Goal: Task Accomplishment & Management: Manage account settings

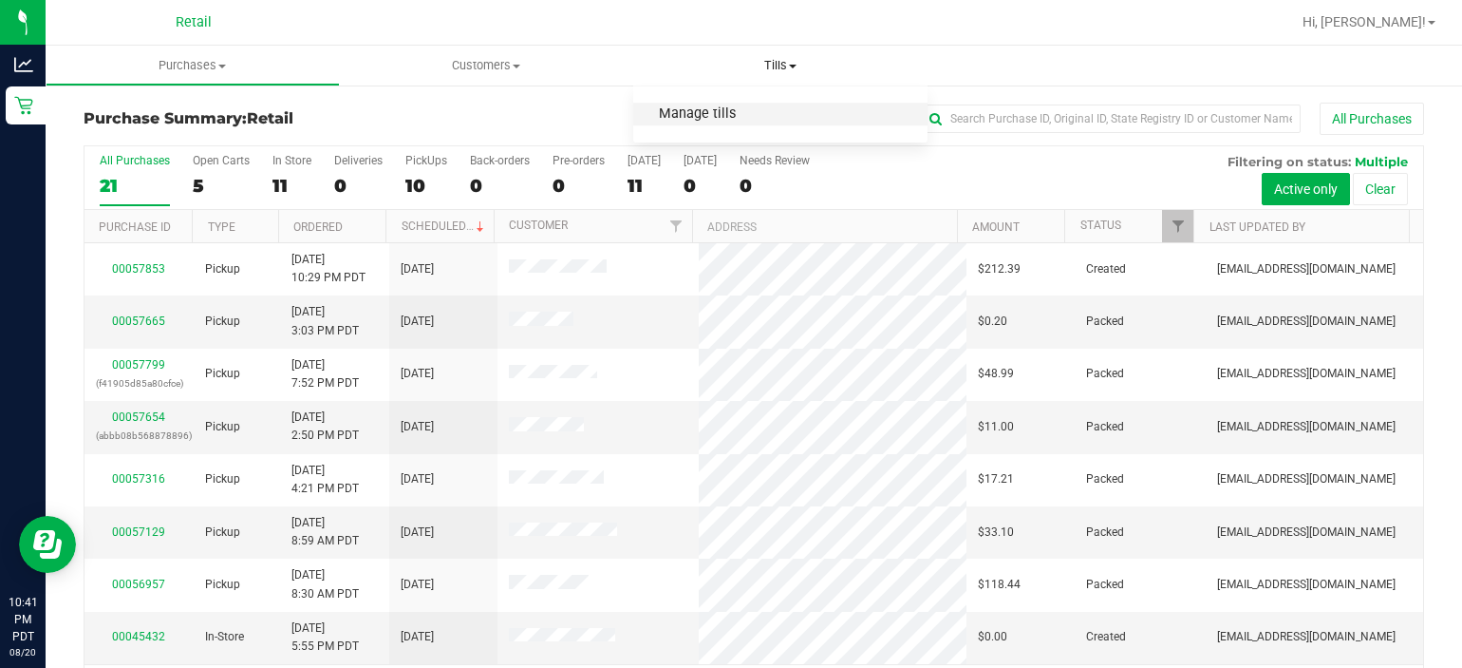
click at [707, 116] on span "Manage tills" at bounding box center [697, 114] width 128 height 16
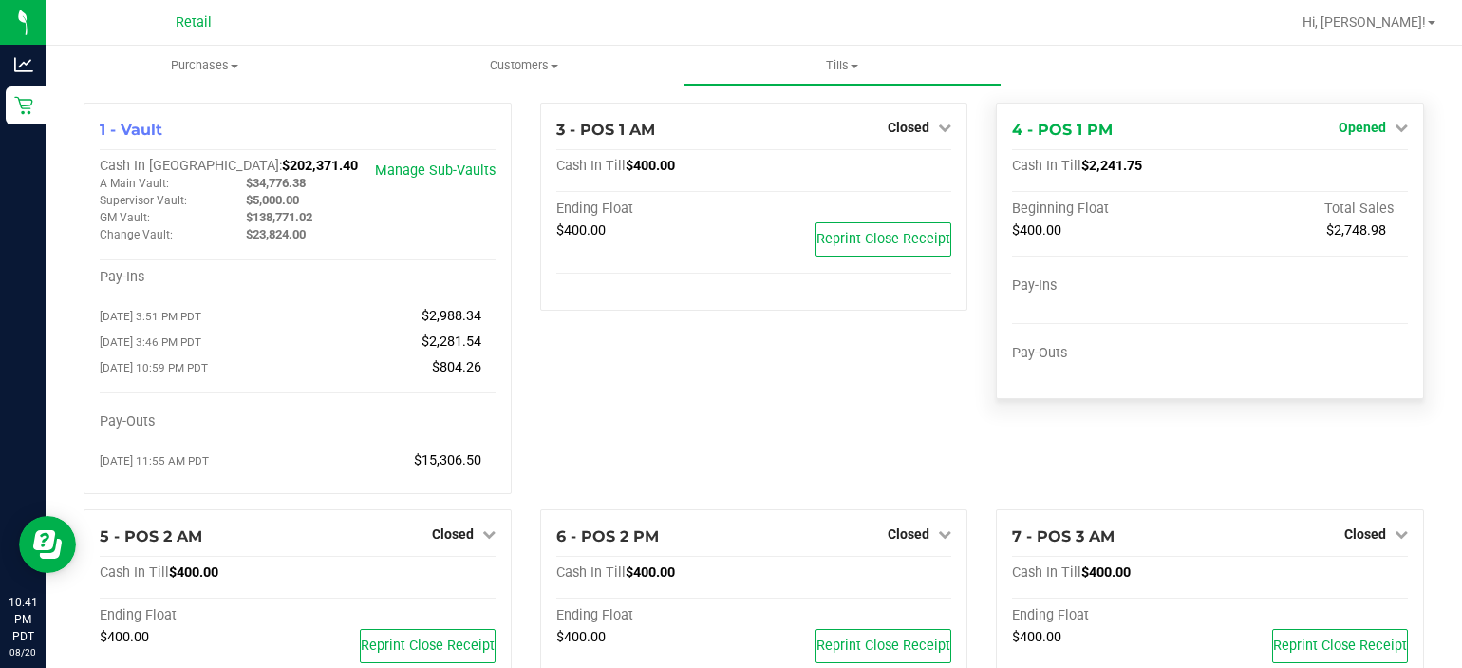
click at [1369, 126] on span "Opened" at bounding box center [1362, 127] width 47 height 15
click at [1367, 167] on link "Close Till" at bounding box center [1364, 167] width 51 height 15
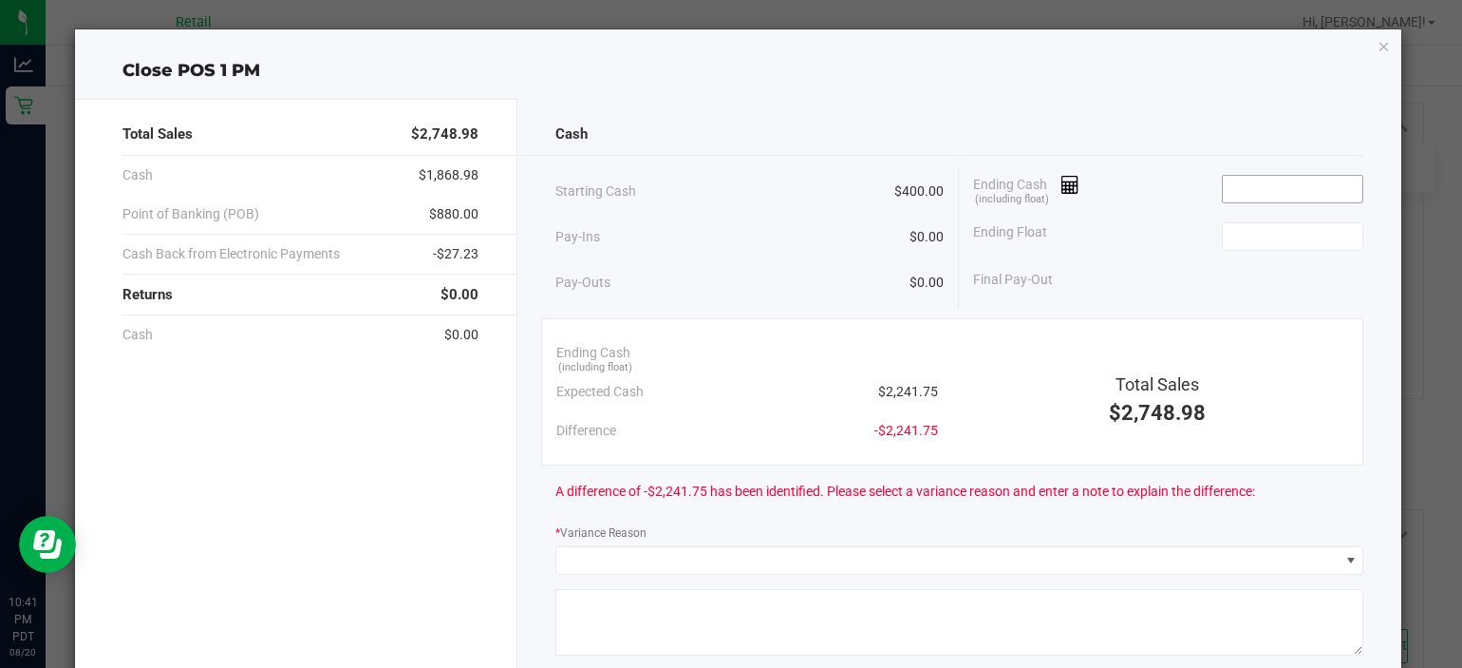
click at [1256, 193] on input at bounding box center [1293, 189] width 140 height 27
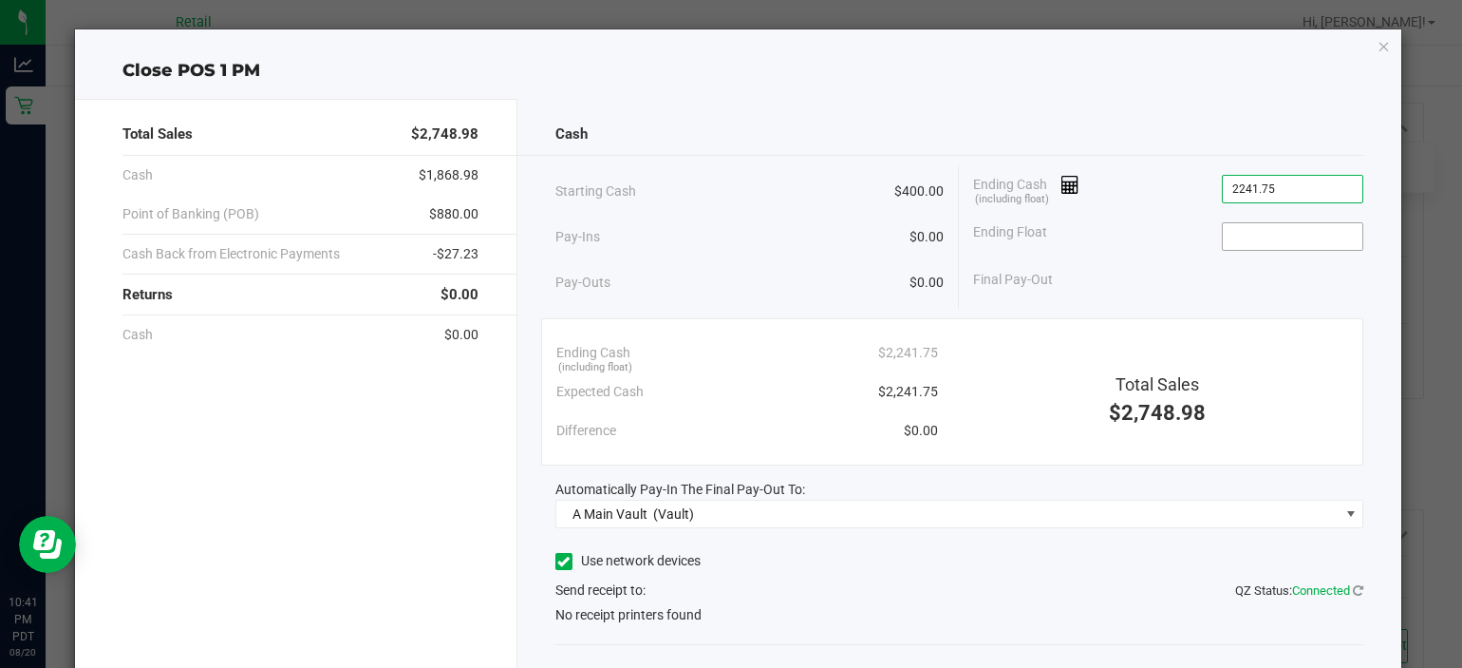
click at [1257, 231] on input at bounding box center [1293, 236] width 140 height 27
type input "$2,241.75"
click at [557, 561] on icon at bounding box center [563, 561] width 12 height 0
click at [0, 0] on input "Use network devices" at bounding box center [0, 0] width 0 height 0
type input "$400.00"
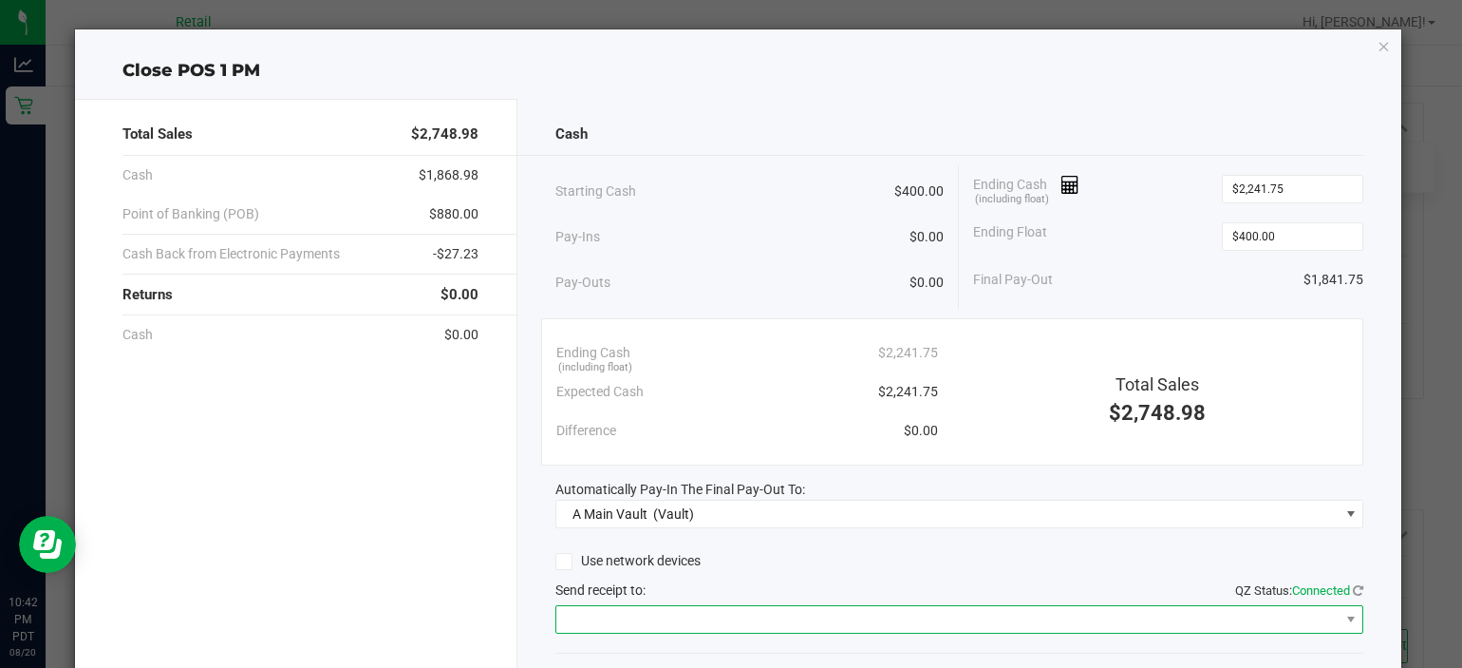
click at [608, 607] on span at bounding box center [947, 619] width 783 height 27
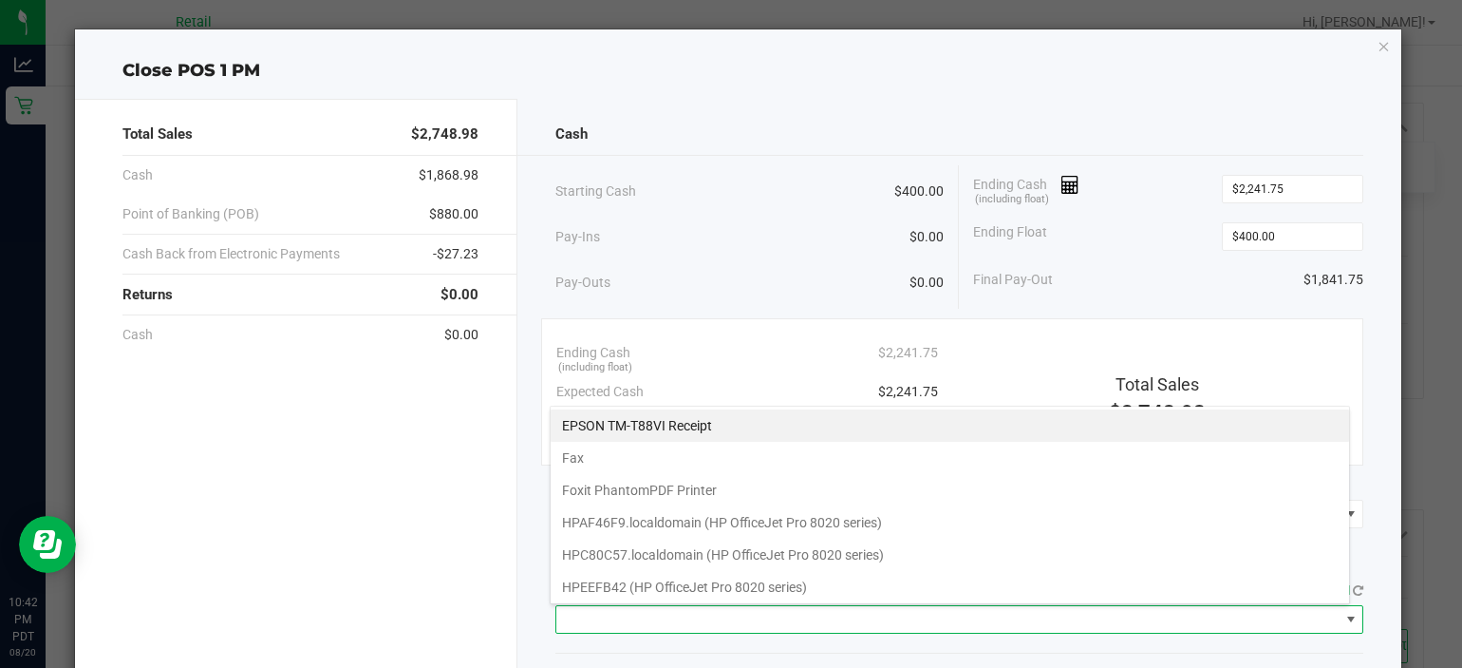
scroll to position [28, 800]
click at [668, 418] on Receipt "EPSON TM-T88VI Receipt" at bounding box center [950, 425] width 799 height 32
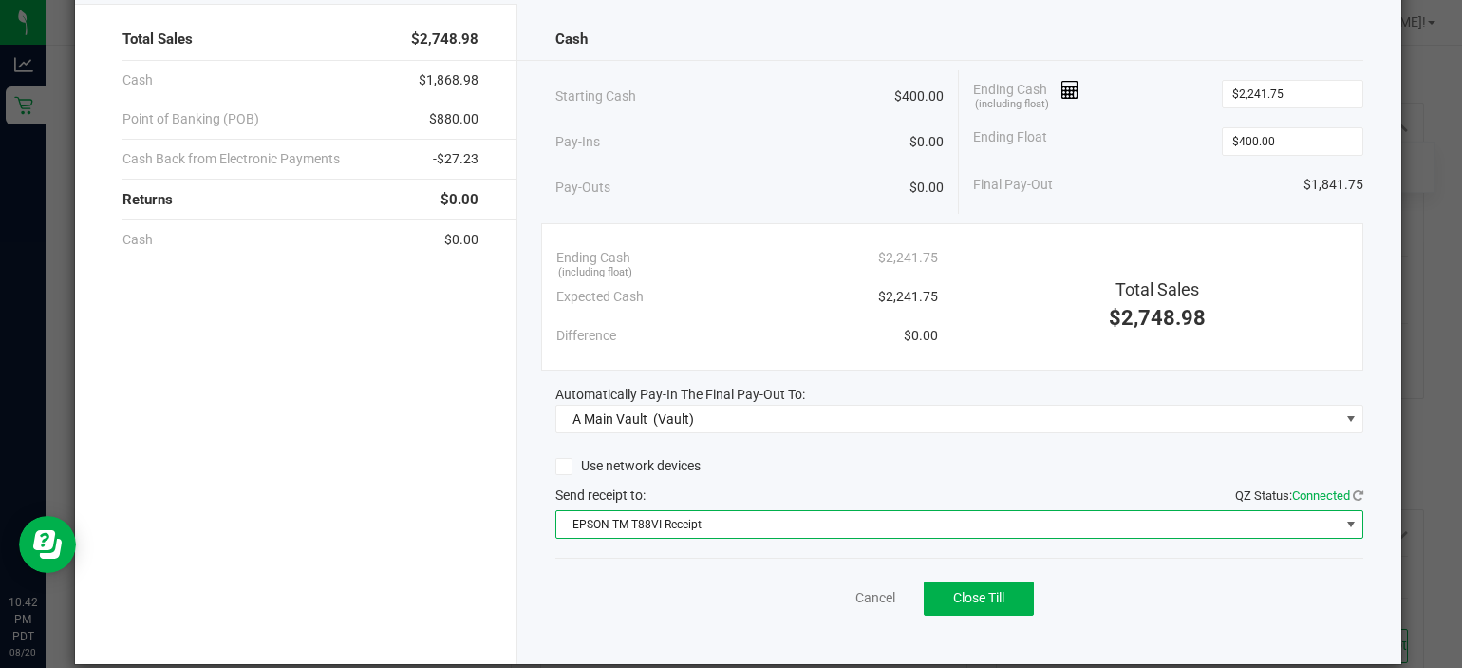
scroll to position [118, 0]
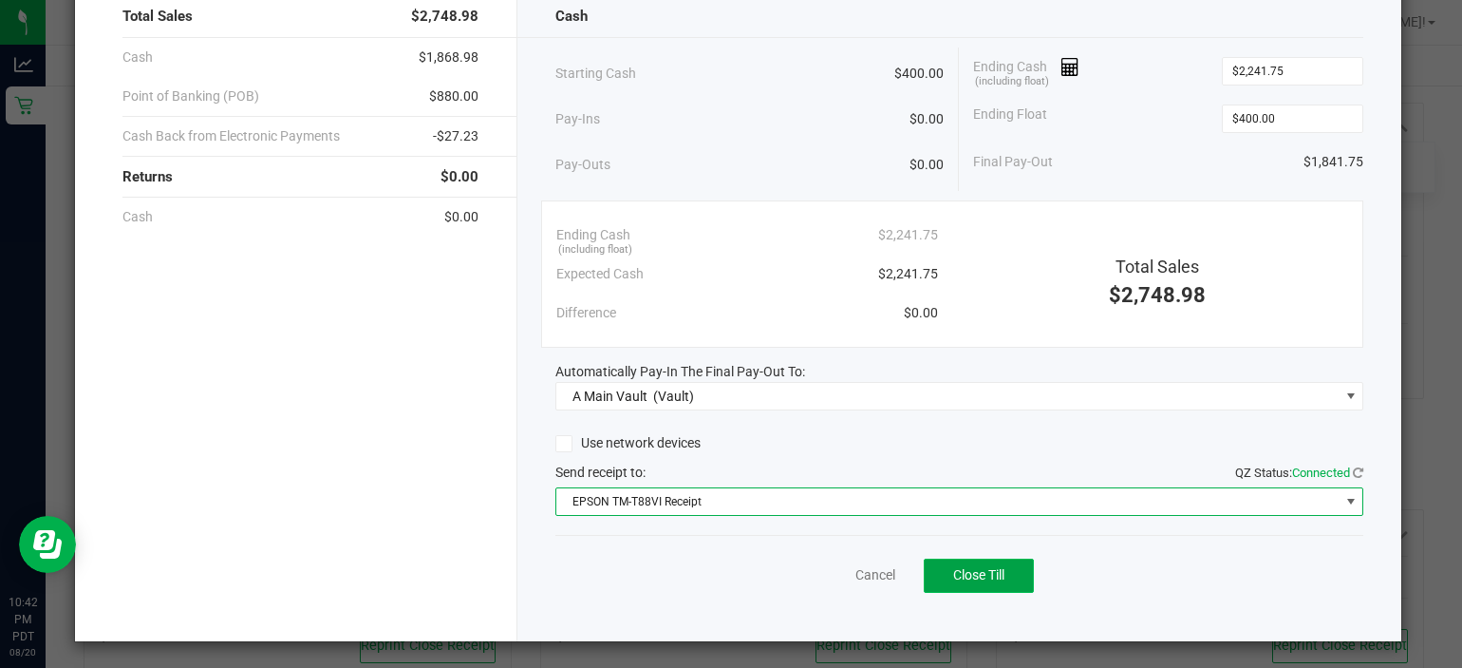
click at [981, 571] on span "Close Till" at bounding box center [978, 574] width 51 height 15
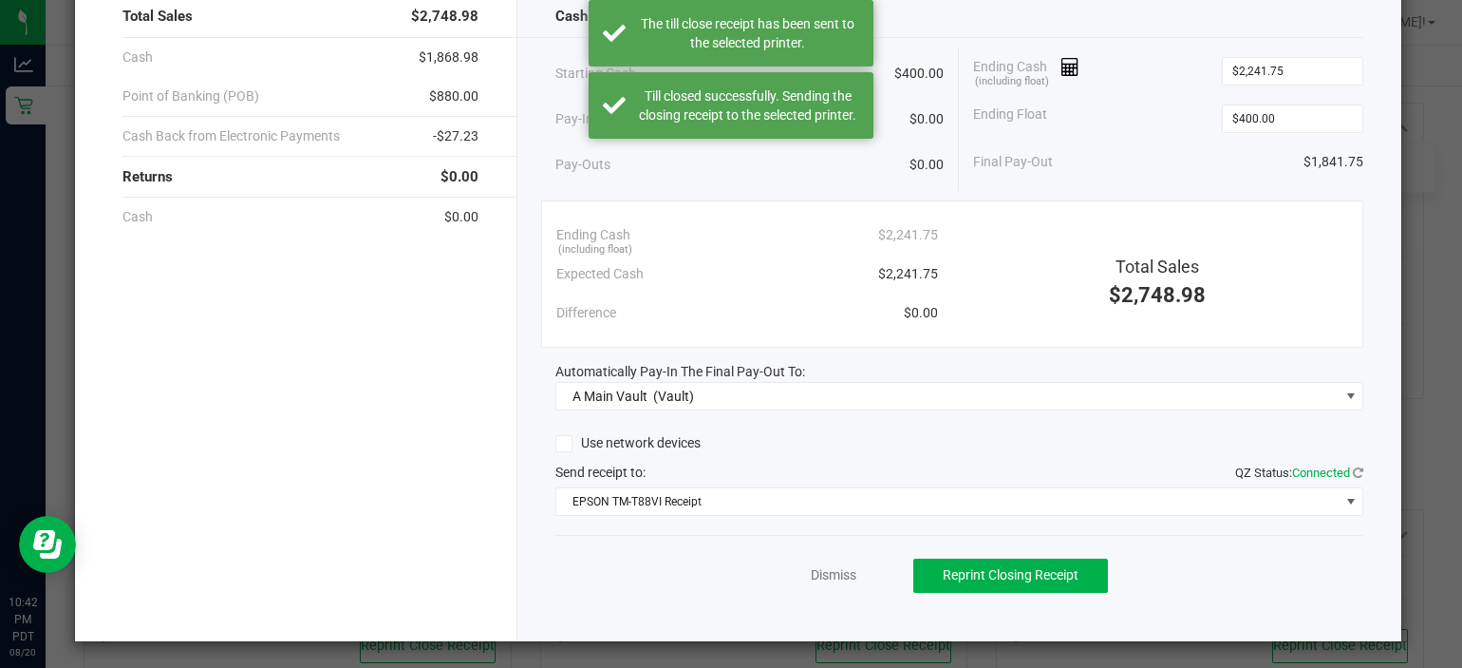
click at [376, 520] on div "Total Sales $2,748.98 Cash $1,868.98 Point of Banking (POB) $880.00 Cash Back f…" at bounding box center [296, 311] width 442 height 660
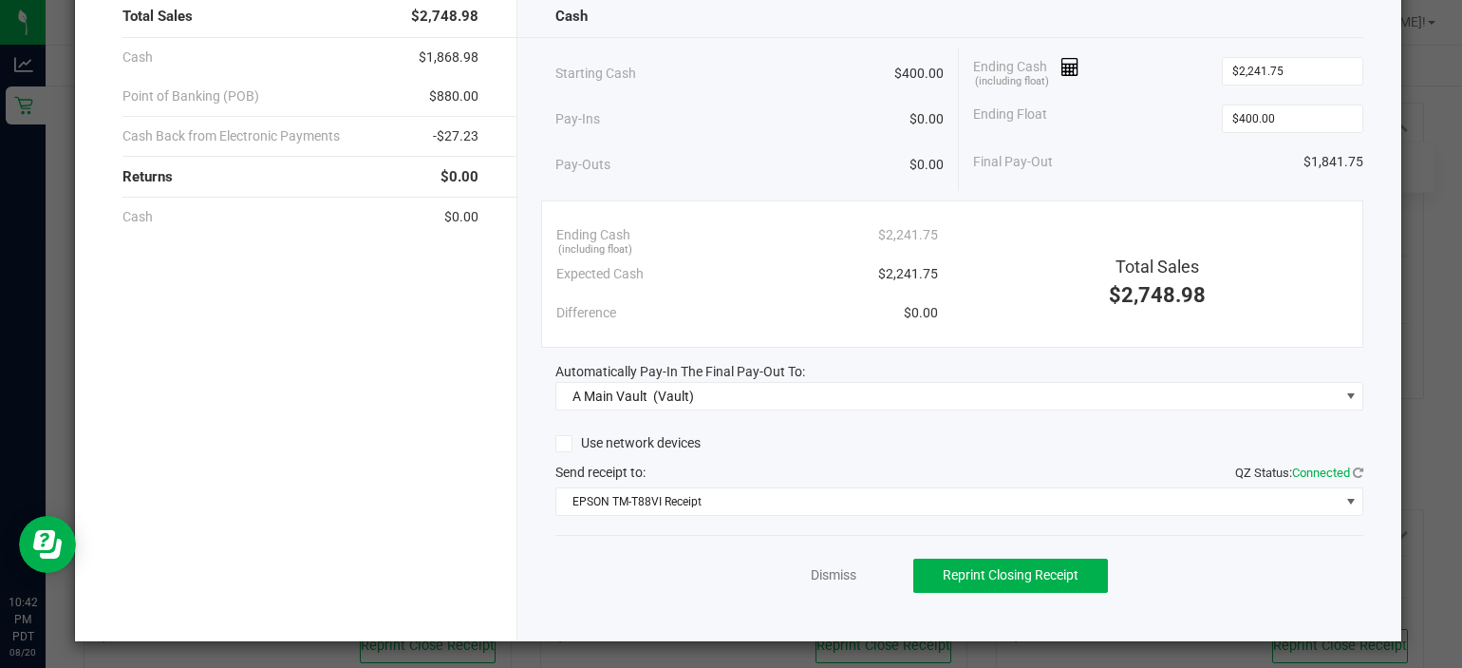
scroll to position [0, 0]
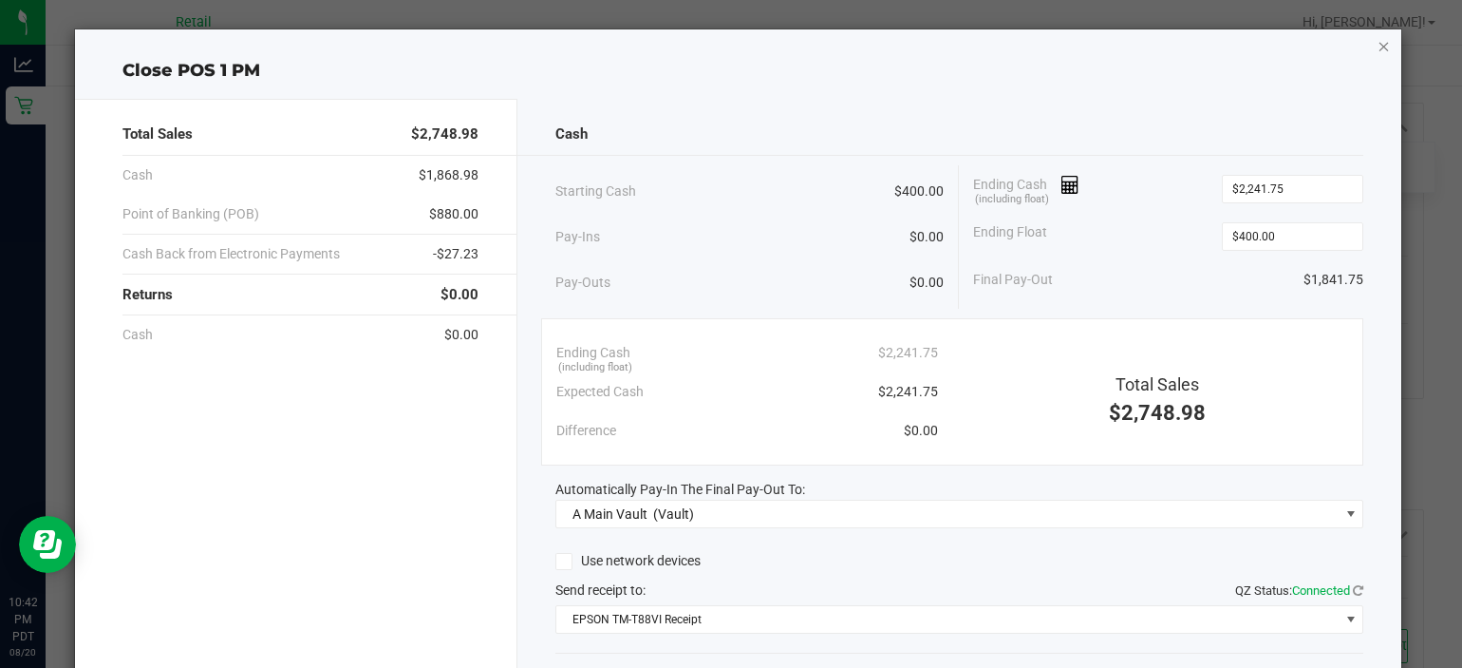
click at [1378, 49] on icon "button" at bounding box center [1384, 45] width 13 height 23
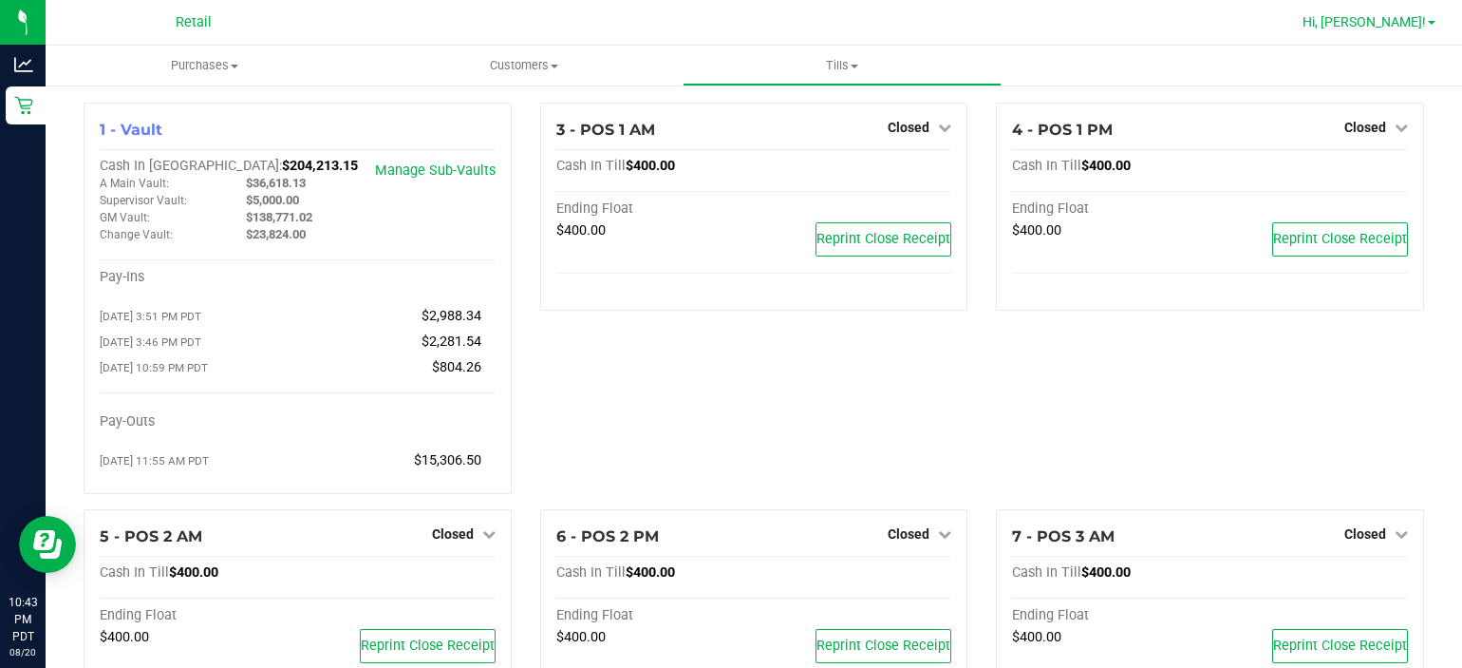
click at [1432, 23] on span at bounding box center [1432, 23] width 8 height 4
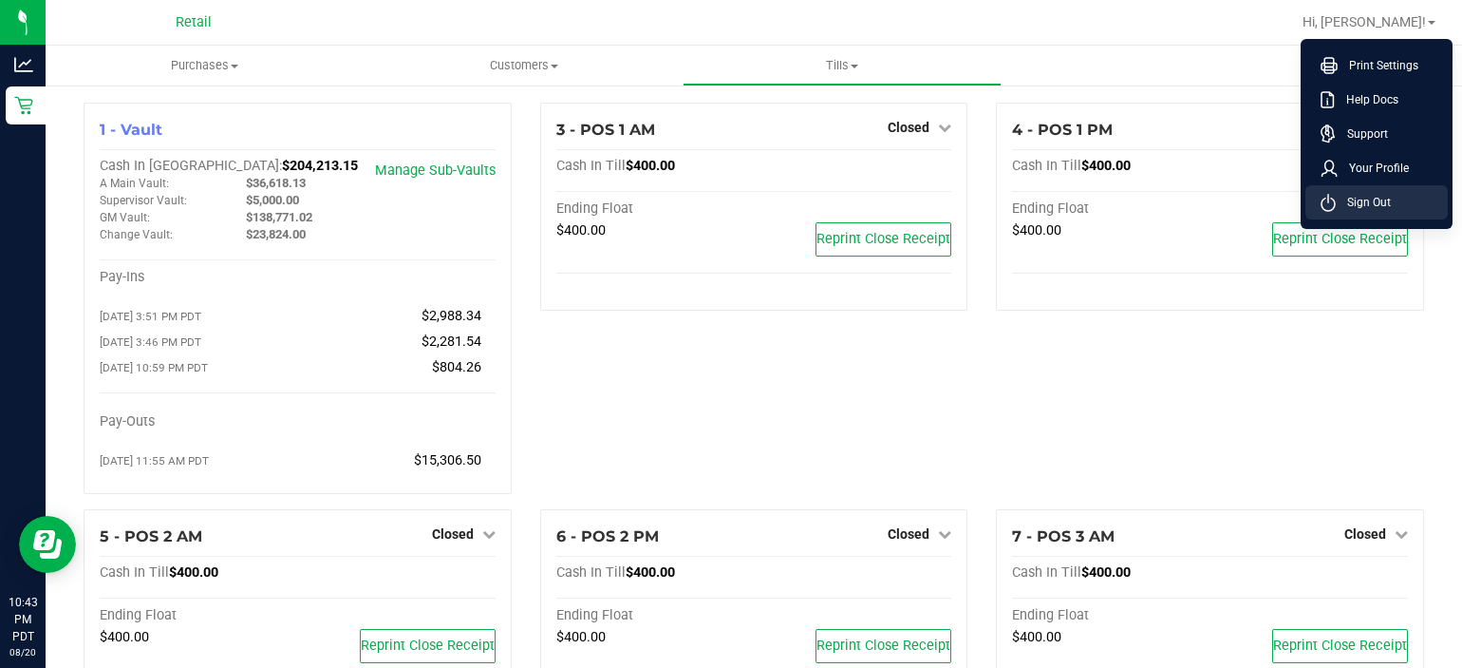
click at [1377, 188] on li "Sign Out" at bounding box center [1377, 202] width 142 height 34
